Goal: Check status: Check status

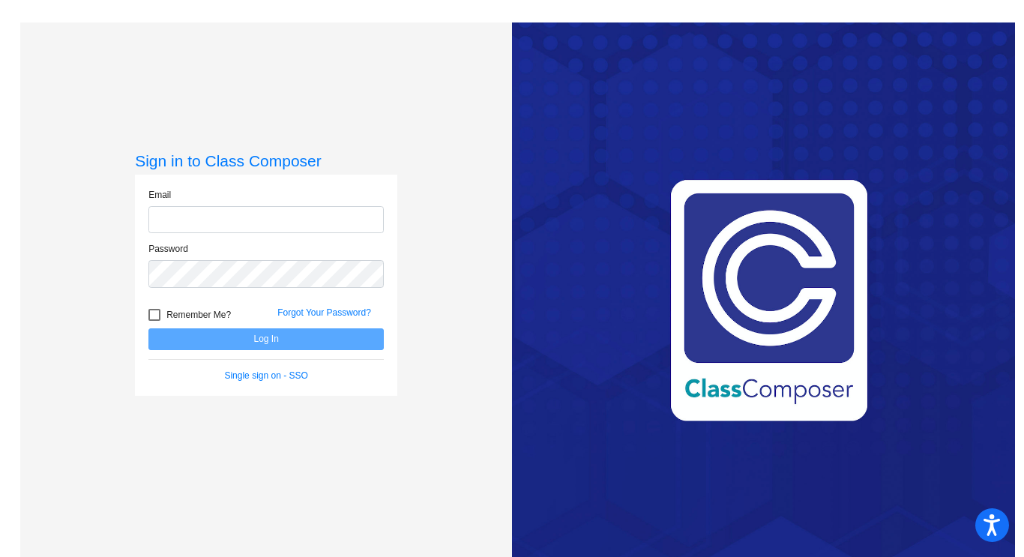
type input "tara_heist@lkstevens.wednet.edu"
click at [229, 339] on button "Log In" at bounding box center [265, 339] width 235 height 22
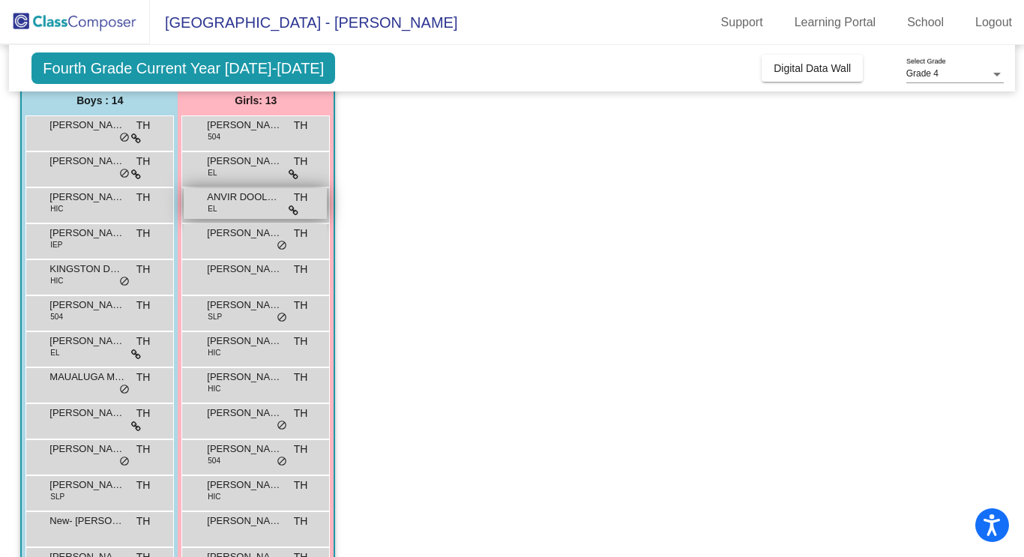
scroll to position [126, 0]
click at [262, 73] on span "Fourth Grade Current Year [DATE]-[DATE]" at bounding box center [183, 67] width 304 height 31
click at [129, 64] on span "Fourth Grade Current Year [DATE]-[DATE]" at bounding box center [183, 67] width 304 height 31
click at [168, 71] on span "Fourth Grade Current Year [DATE]-[DATE]" at bounding box center [183, 67] width 304 height 31
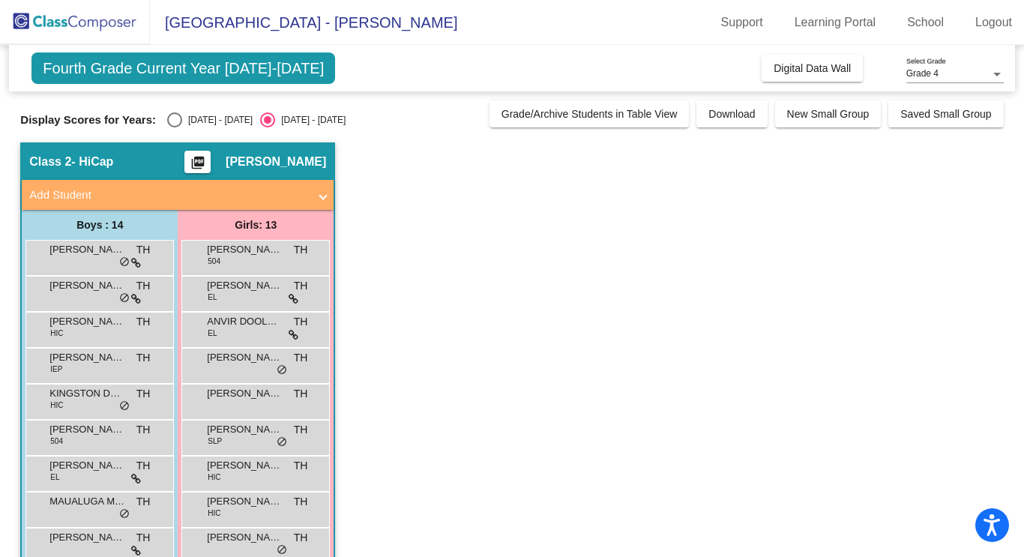
click at [167, 121] on div "Select an option" at bounding box center [174, 119] width 15 height 15
click at [174, 127] on input "[DATE] - [DATE]" at bounding box center [174, 127] width 1 height 1
radio input "true"
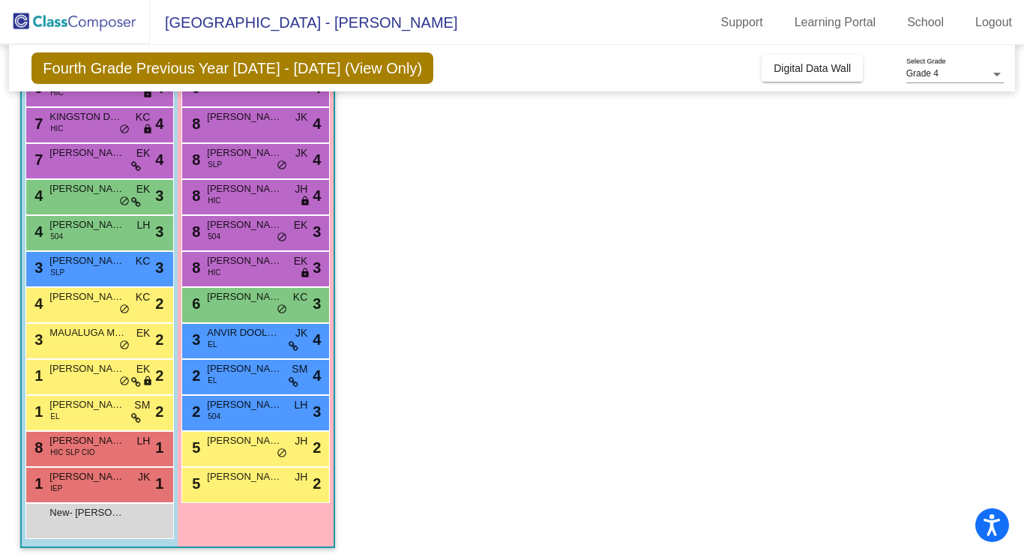
scroll to position [211, 0]
